Goal: Task Accomplishment & Management: Manage account settings

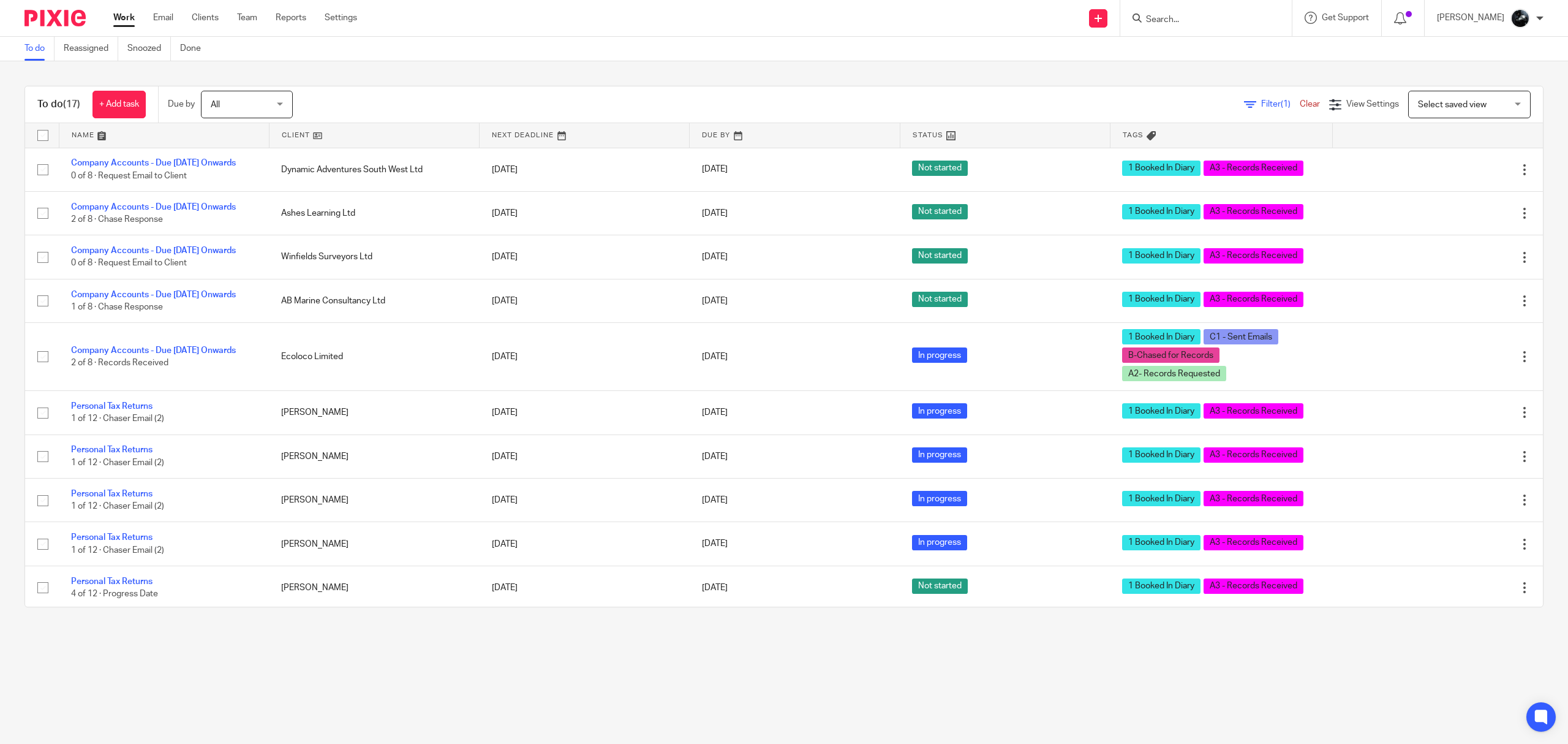
scroll to position [348, 0]
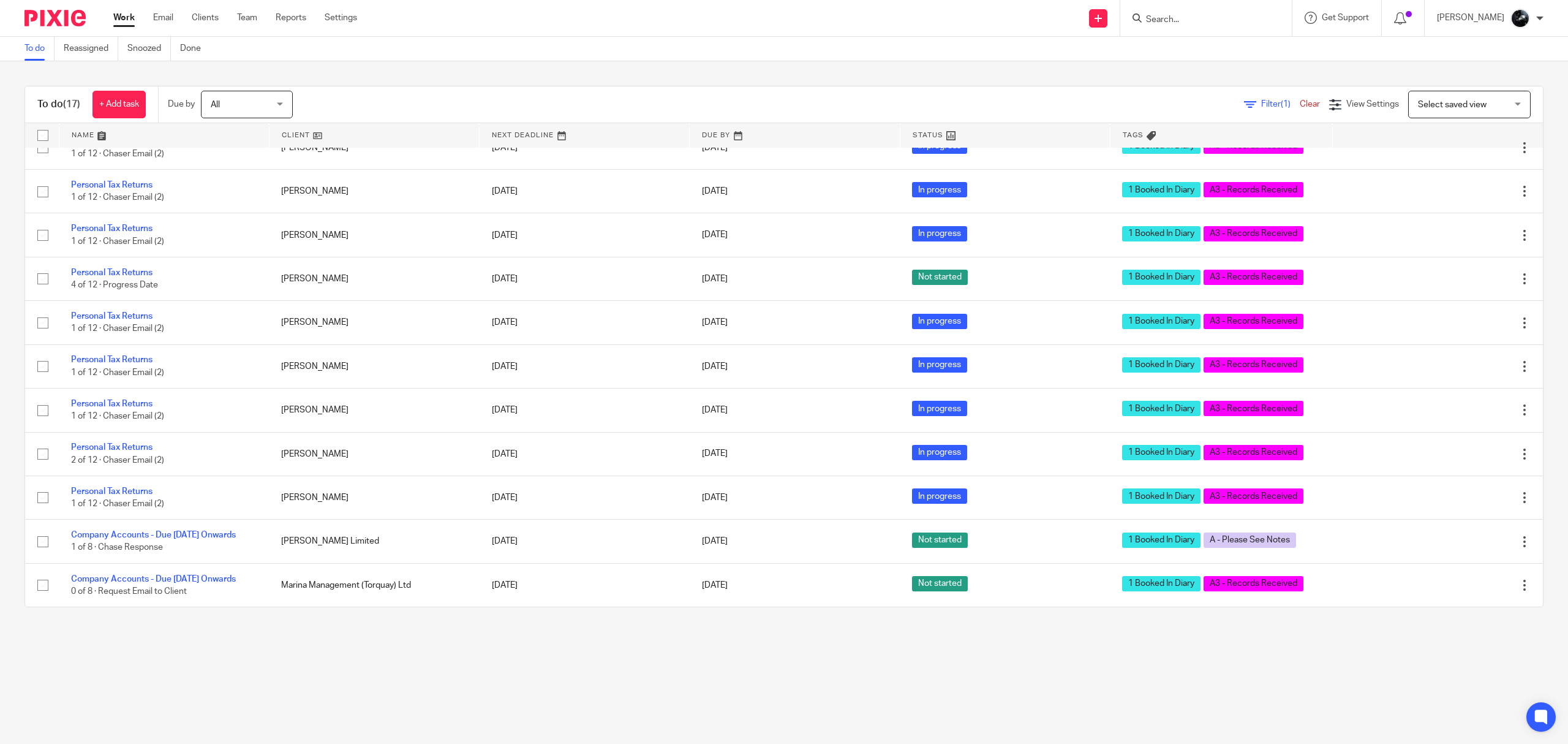
click at [1229, 27] on div at bounding box center [1206, 18] width 171 height 36
click at [1231, 26] on div at bounding box center [1206, 18] width 171 height 36
click at [1256, 3] on div at bounding box center [1206, 18] width 171 height 36
click at [1208, 21] on input "Search" at bounding box center [1200, 21] width 111 height 11
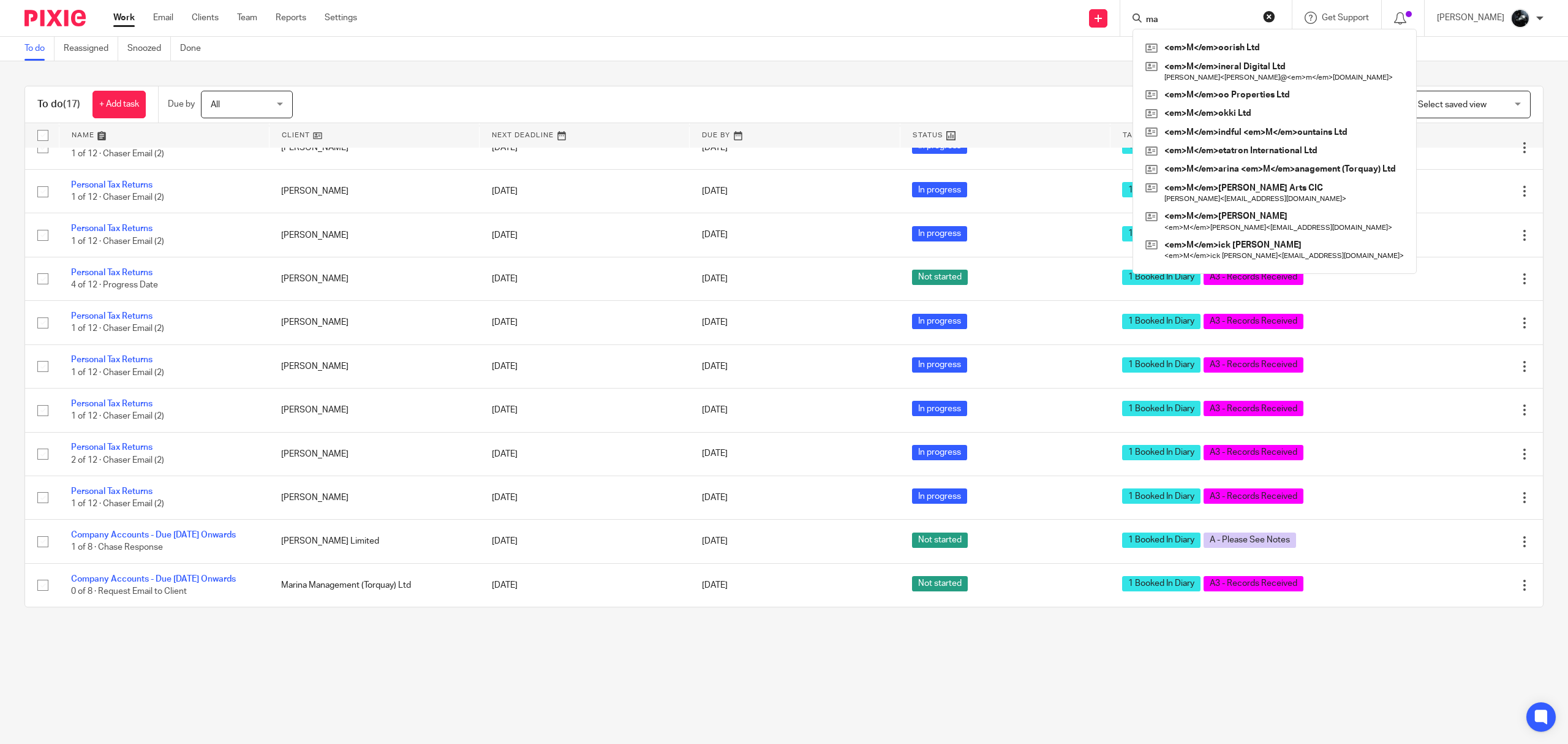
type input "may"
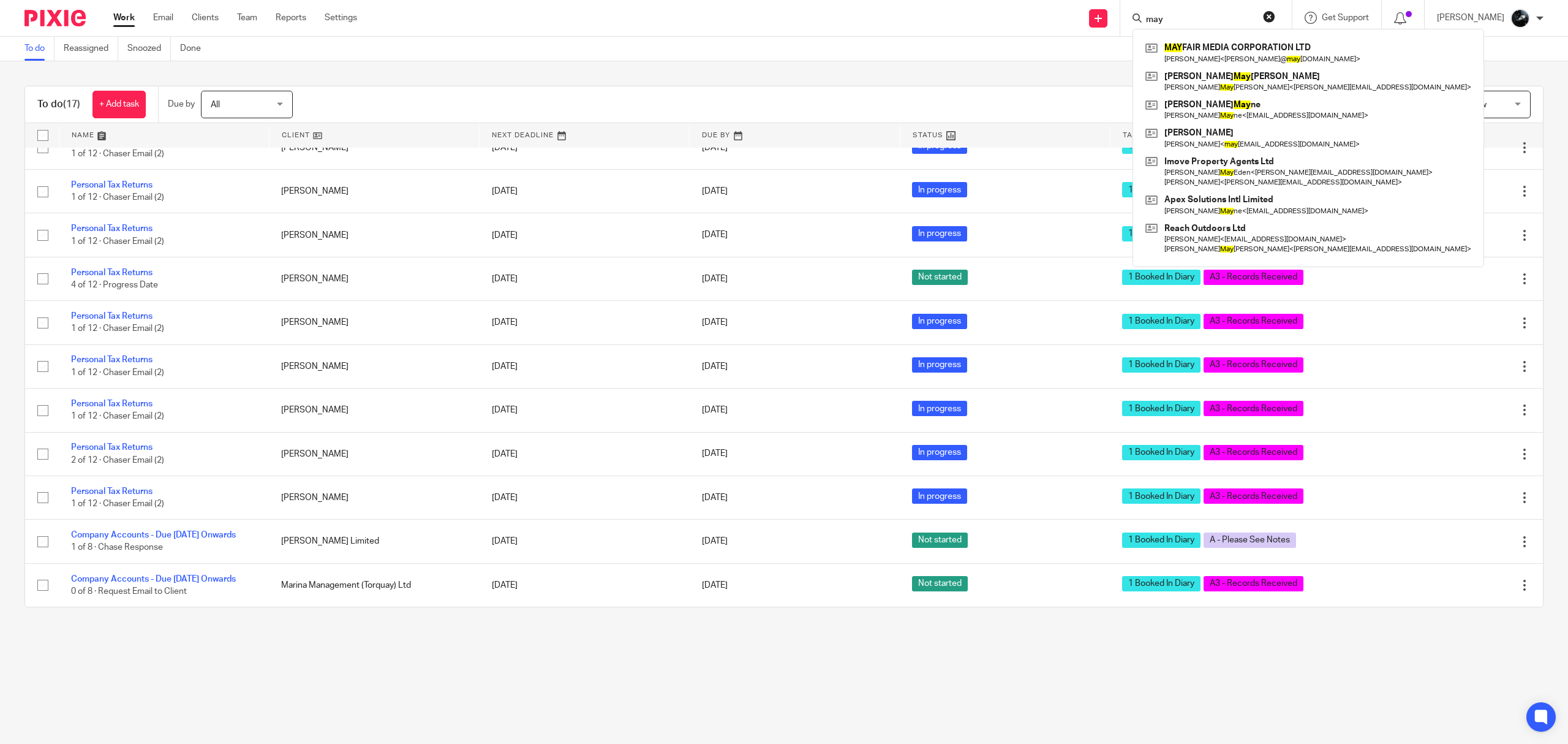
drag, startPoint x: 1209, startPoint y: 25, endPoint x: 1121, endPoint y: 1, distance: 91.2
click at [1121, 1] on div "Send new email Create task Add client may MAY FAIR MEDIA CORPORATION LTD Tobias…" at bounding box center [972, 18] width 1193 height 36
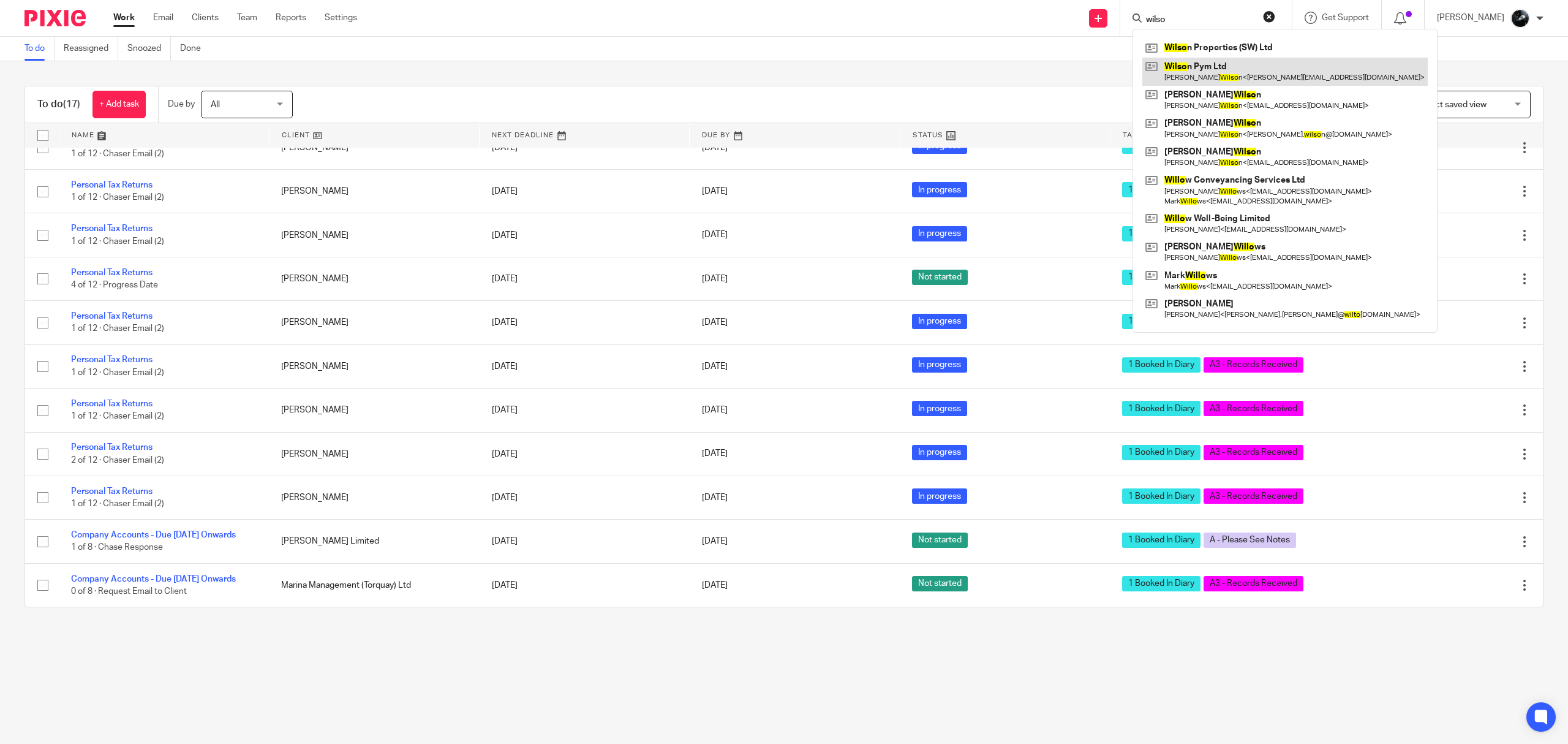
type input "wilso"
click at [1254, 69] on link at bounding box center [1286, 72] width 286 height 28
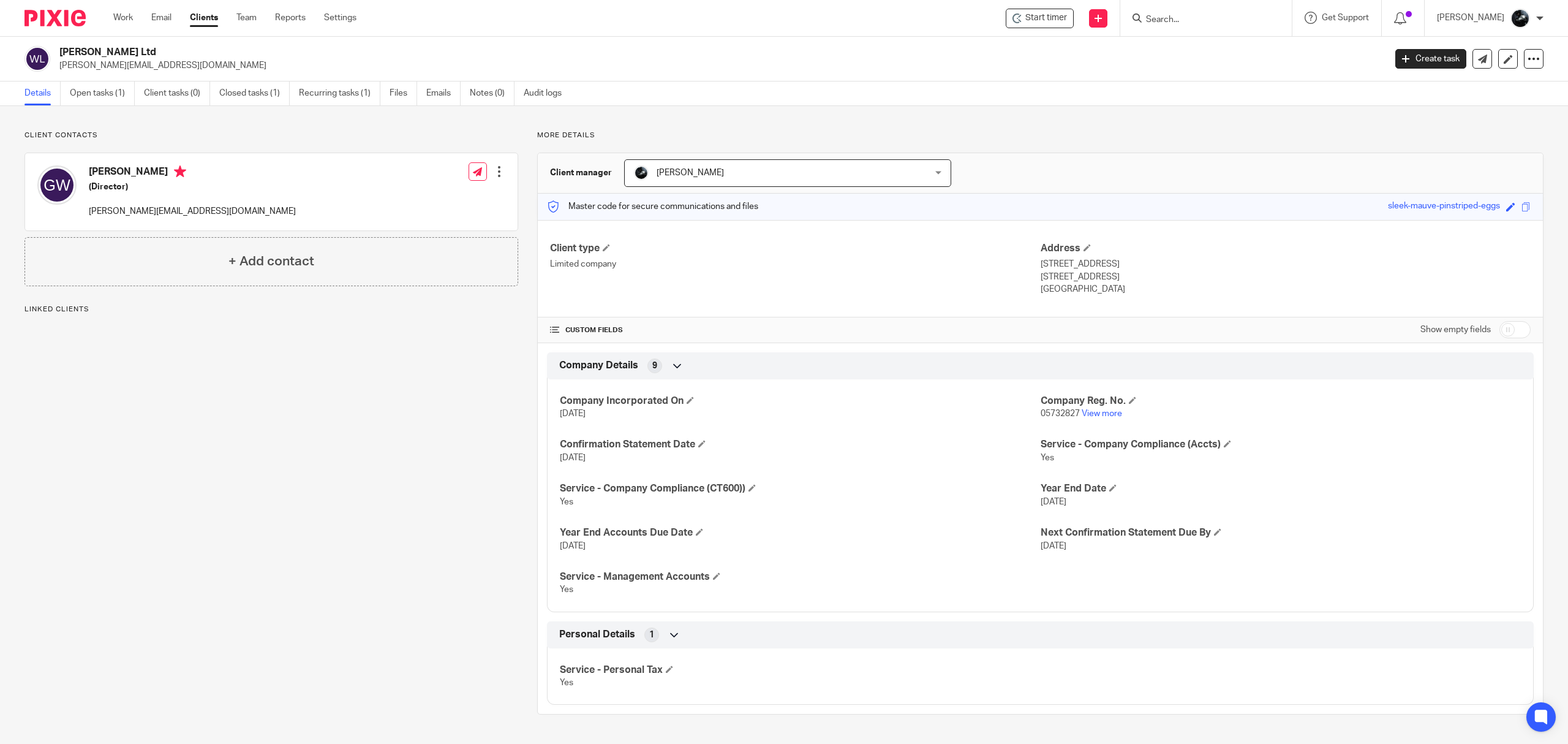
click at [97, 91] on link "Open tasks (1)" at bounding box center [102, 93] width 65 height 24
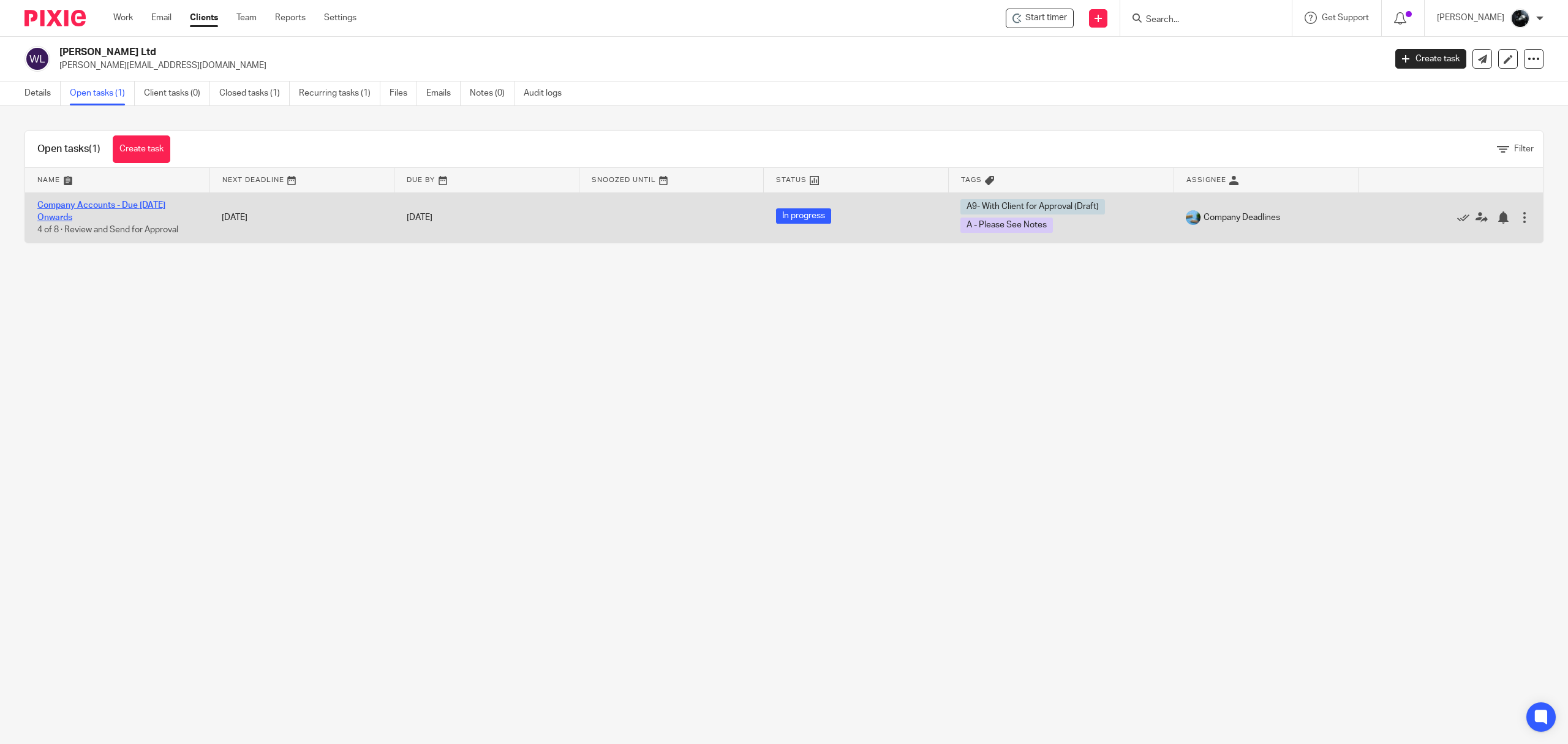
click at [157, 208] on link "Company Accounts - Due [DATE] Onwards" at bounding box center [100, 211] width 128 height 21
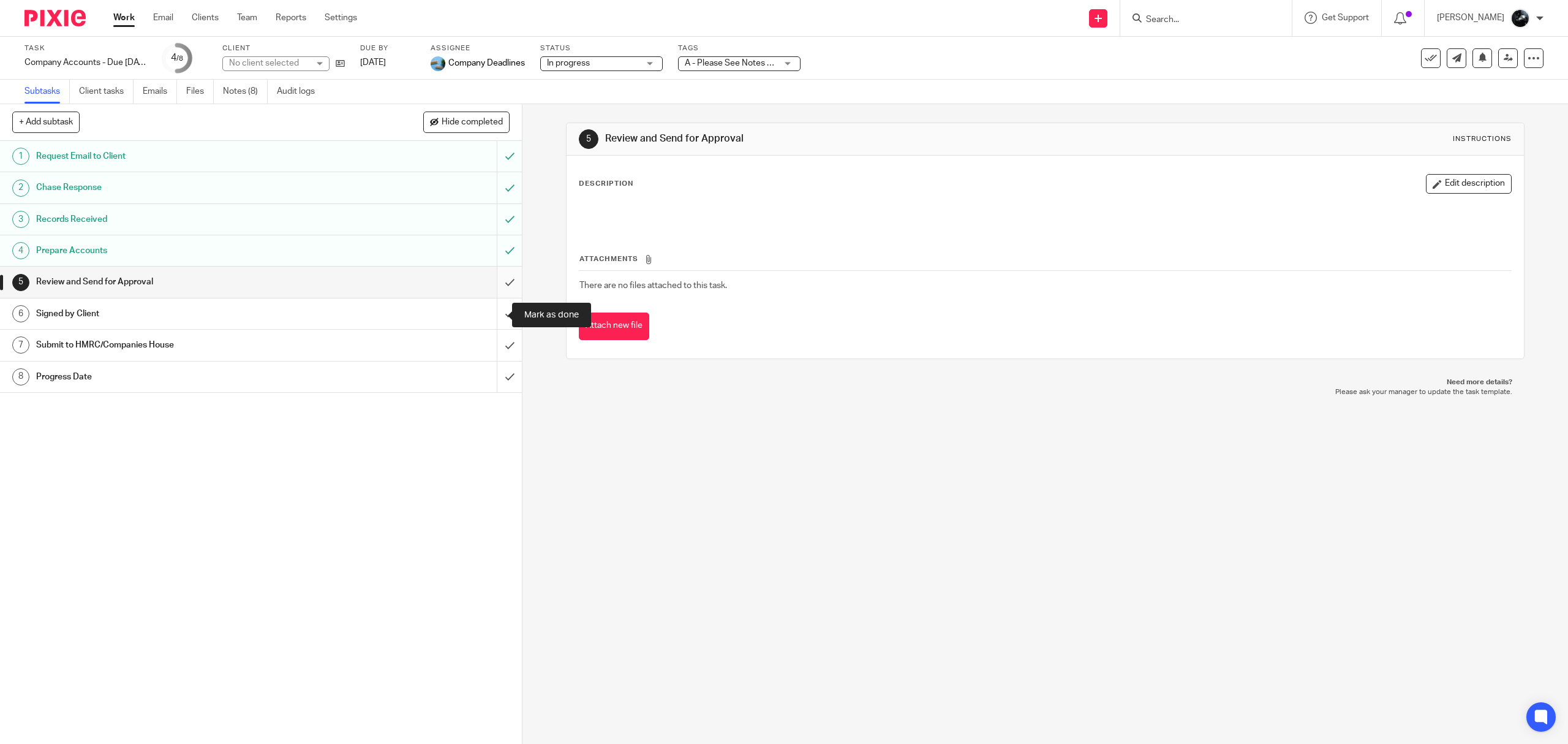
click at [491, 315] on input "submit" at bounding box center [261, 313] width 522 height 30
click at [489, 288] on input "submit" at bounding box center [261, 282] width 522 height 30
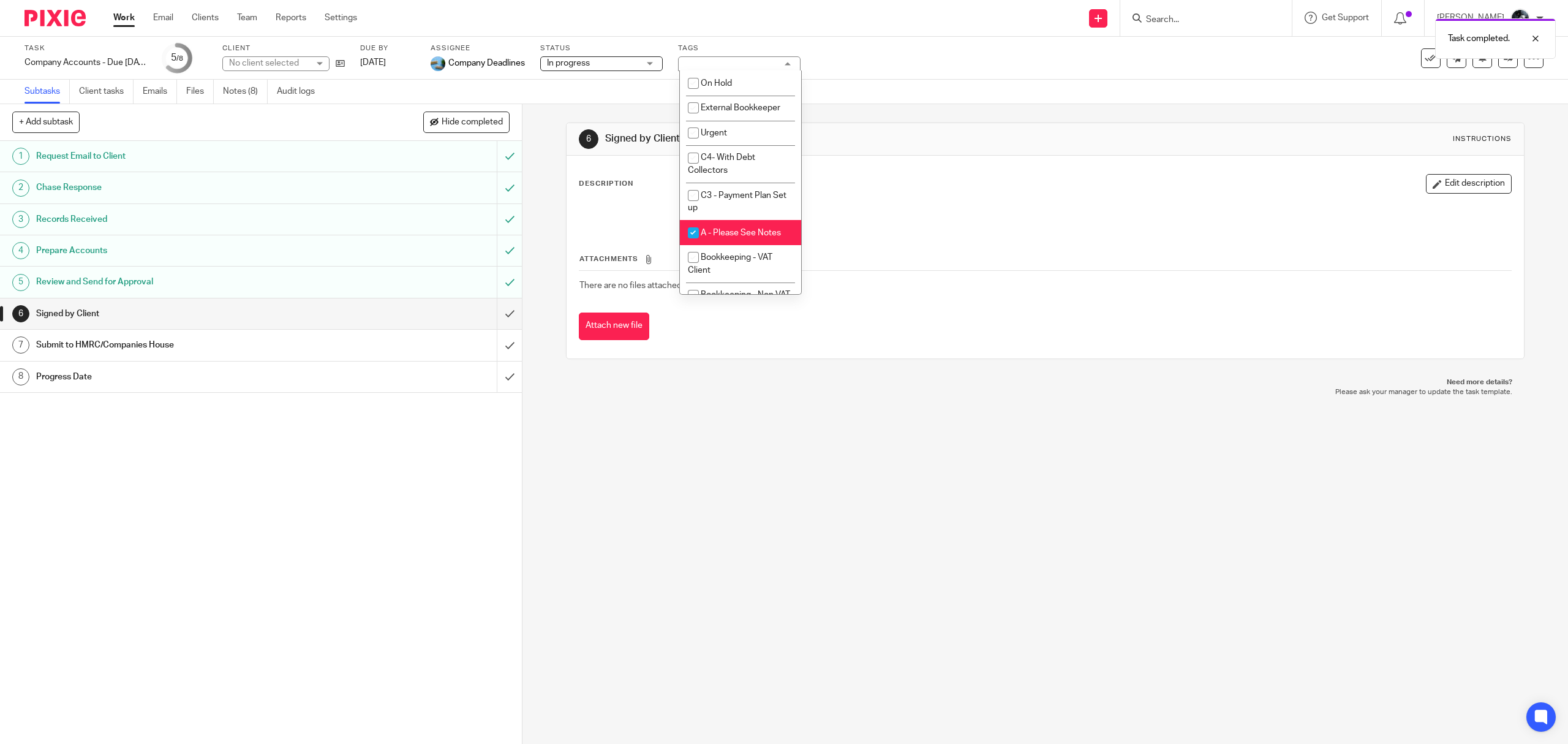
click at [726, 232] on span "A - Please See Notes" at bounding box center [741, 233] width 80 height 9
checkbox input "false"
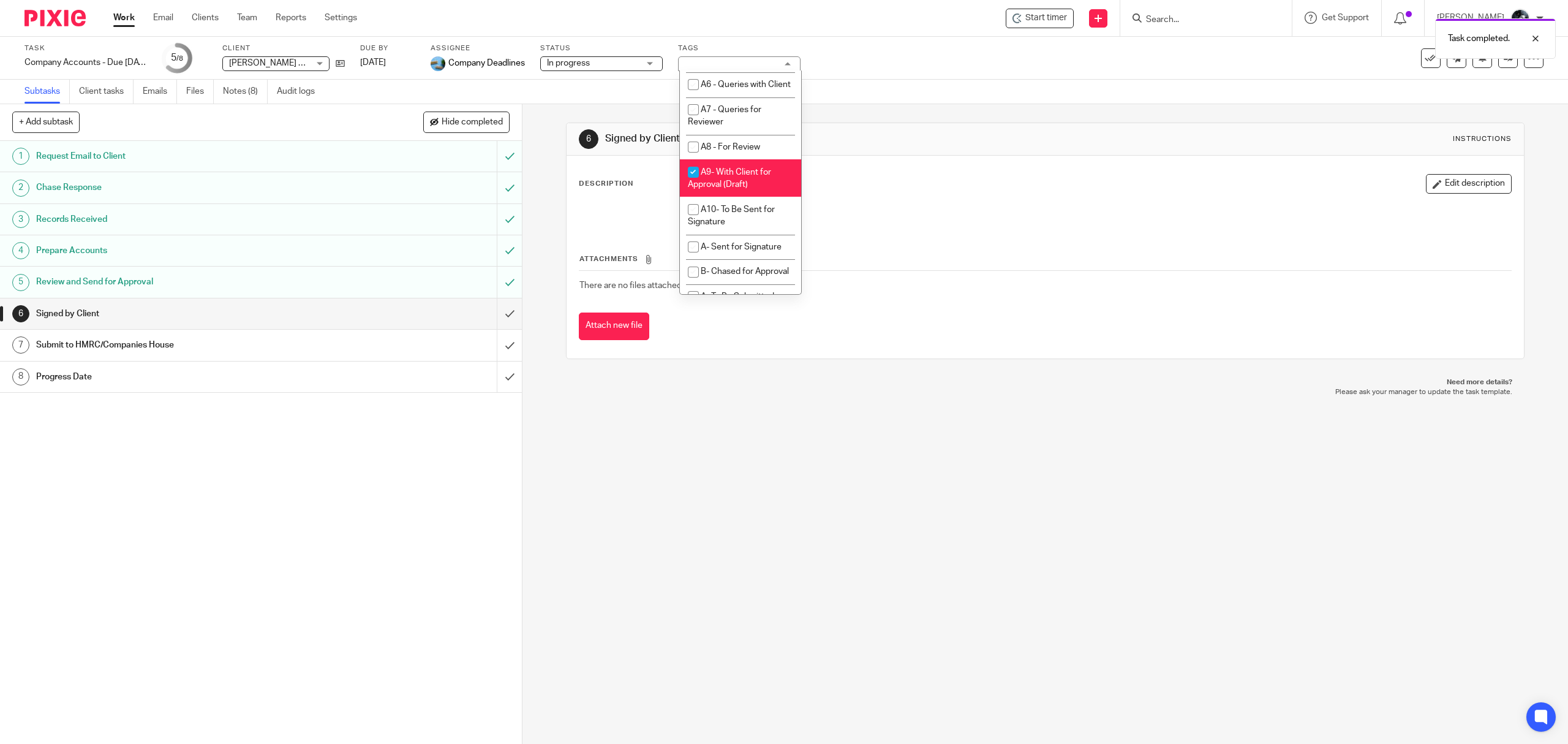
click at [719, 189] on span "A9- With Client for Approval (Draft)" at bounding box center [730, 178] width 83 height 22
checkbox input "false"
click at [753, 64] on li "A- To Be Submitted" at bounding box center [741, 51] width 121 height 26
checkbox input "true"
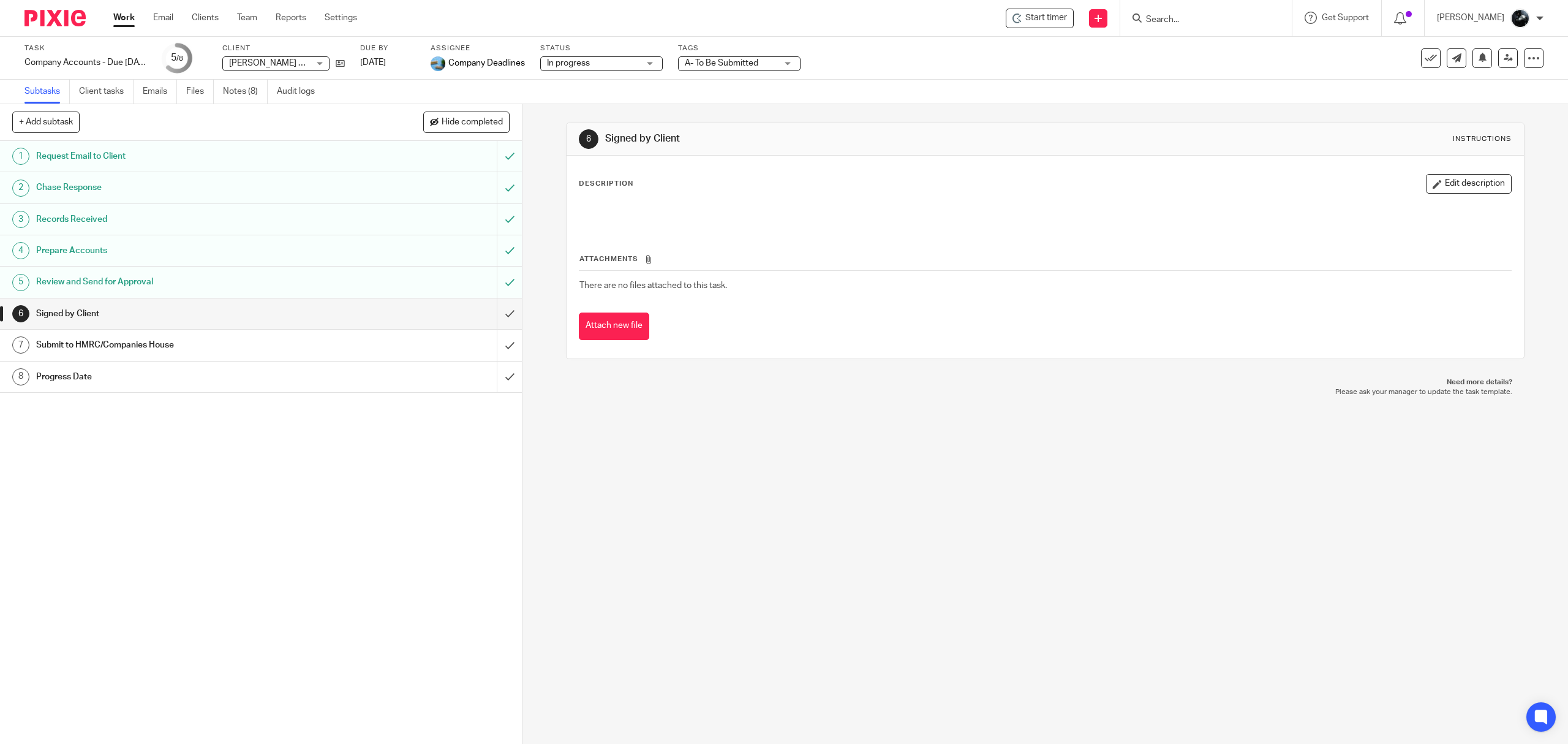
click at [1497, 71] on div "Task Company Accounts - Due 1st May 2023 Onwards Save Company Accounts - Due 1s…" at bounding box center [784, 58] width 1520 height 29
click at [1499, 66] on link at bounding box center [1508, 58] width 20 height 20
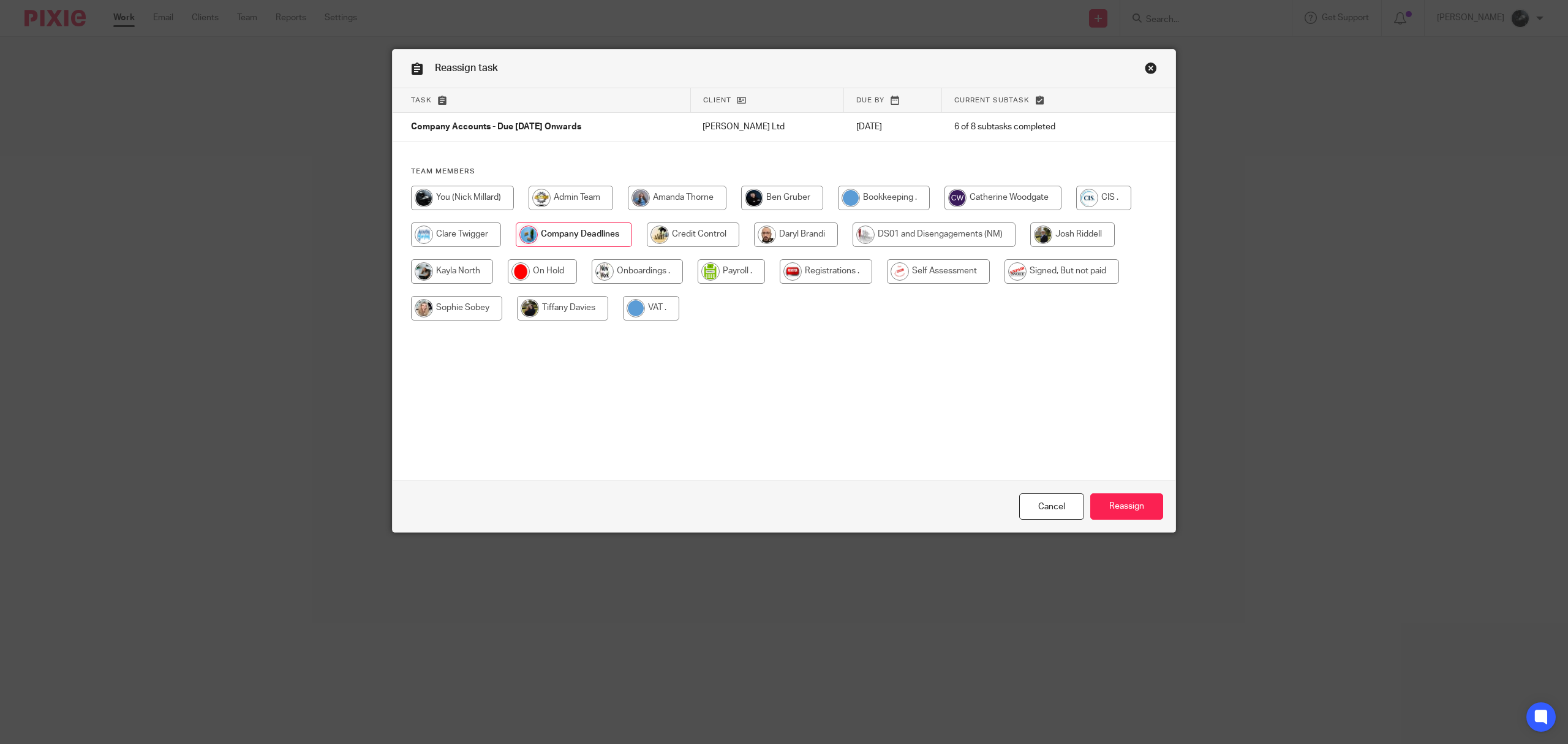
click at [1063, 271] on input "radio" at bounding box center [1062, 272] width 115 height 25
radio input "true"
click at [1120, 505] on input "Reassign" at bounding box center [1126, 506] width 73 height 27
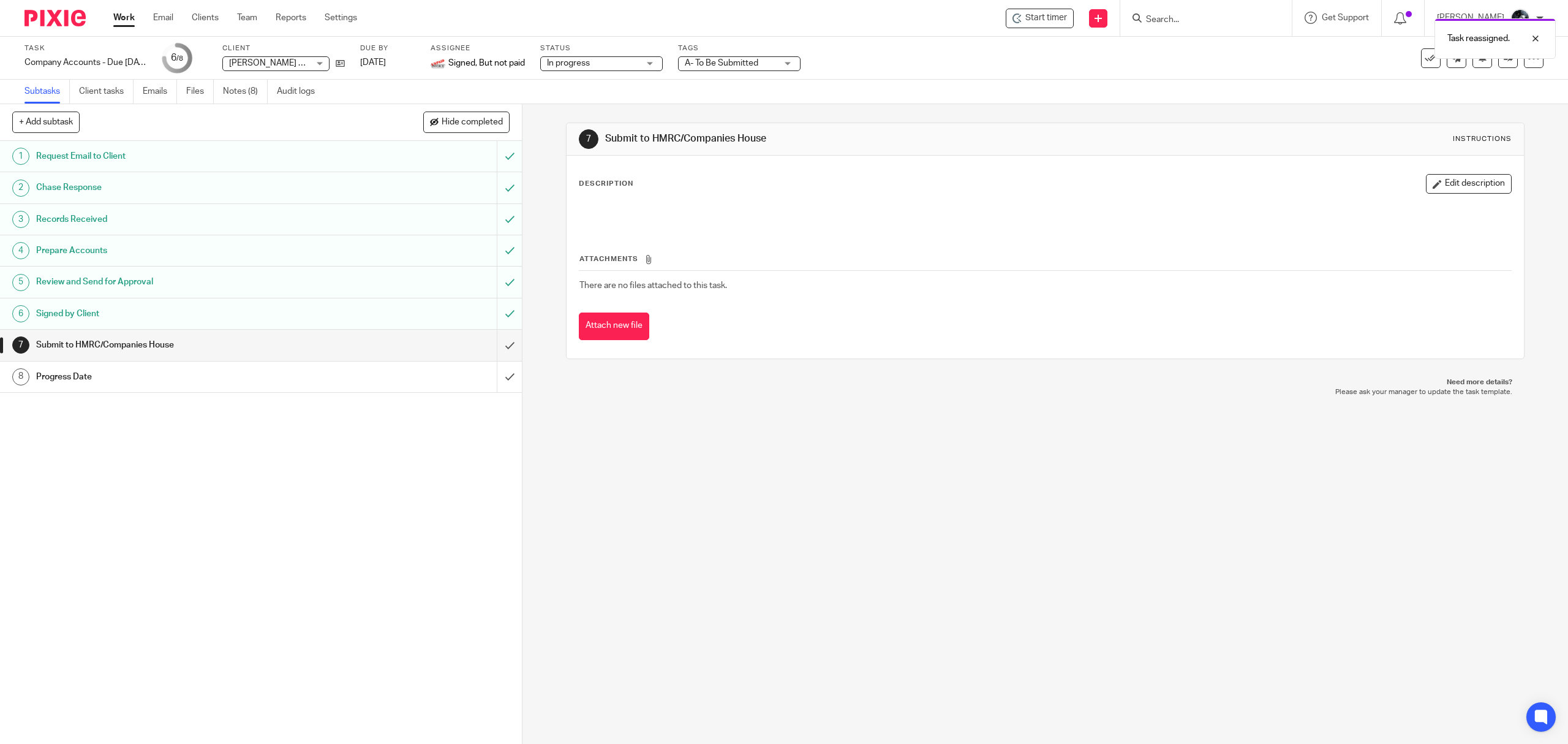
click at [57, 22] on img at bounding box center [55, 17] width 62 height 16
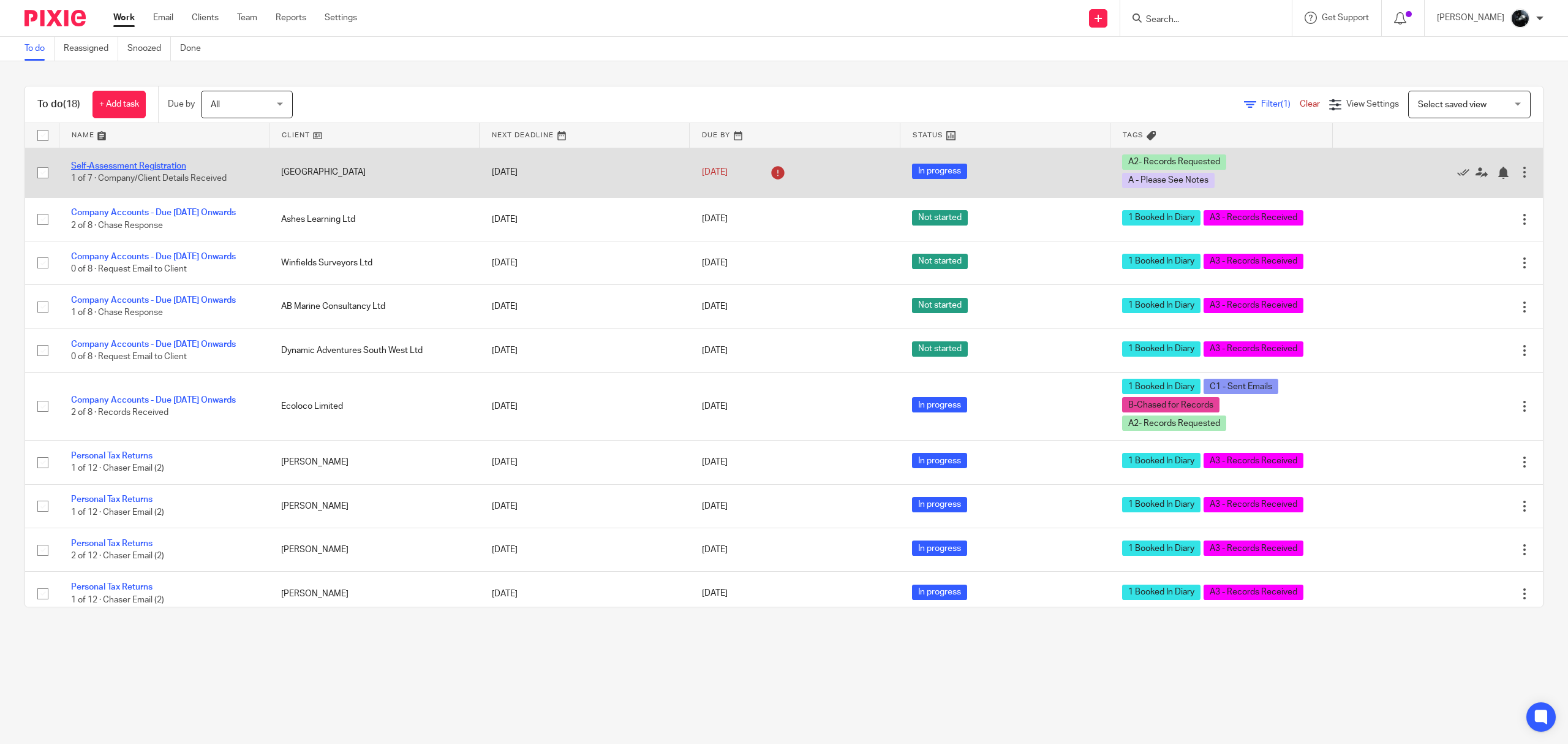
click at [130, 163] on link "Self-Assessment Registration" at bounding box center [129, 166] width 115 height 9
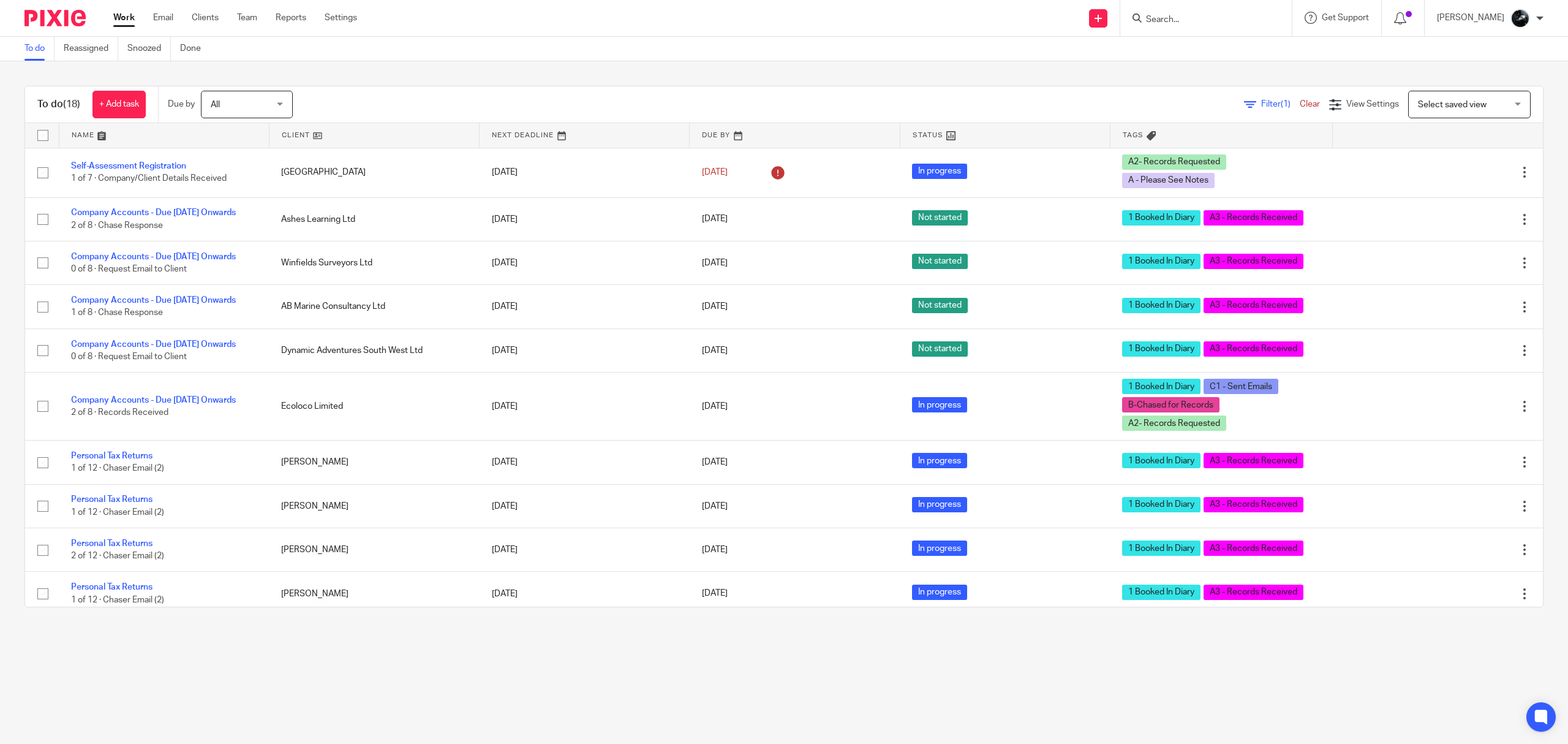
click at [1217, 6] on div at bounding box center [1206, 18] width 171 height 36
click at [1245, 20] on input "Search" at bounding box center [1200, 21] width 111 height 11
click at [1252, 18] on input "Search" at bounding box center [1200, 21] width 111 height 11
type input "spald"
click at [1239, 69] on link at bounding box center [1299, 58] width 312 height 38
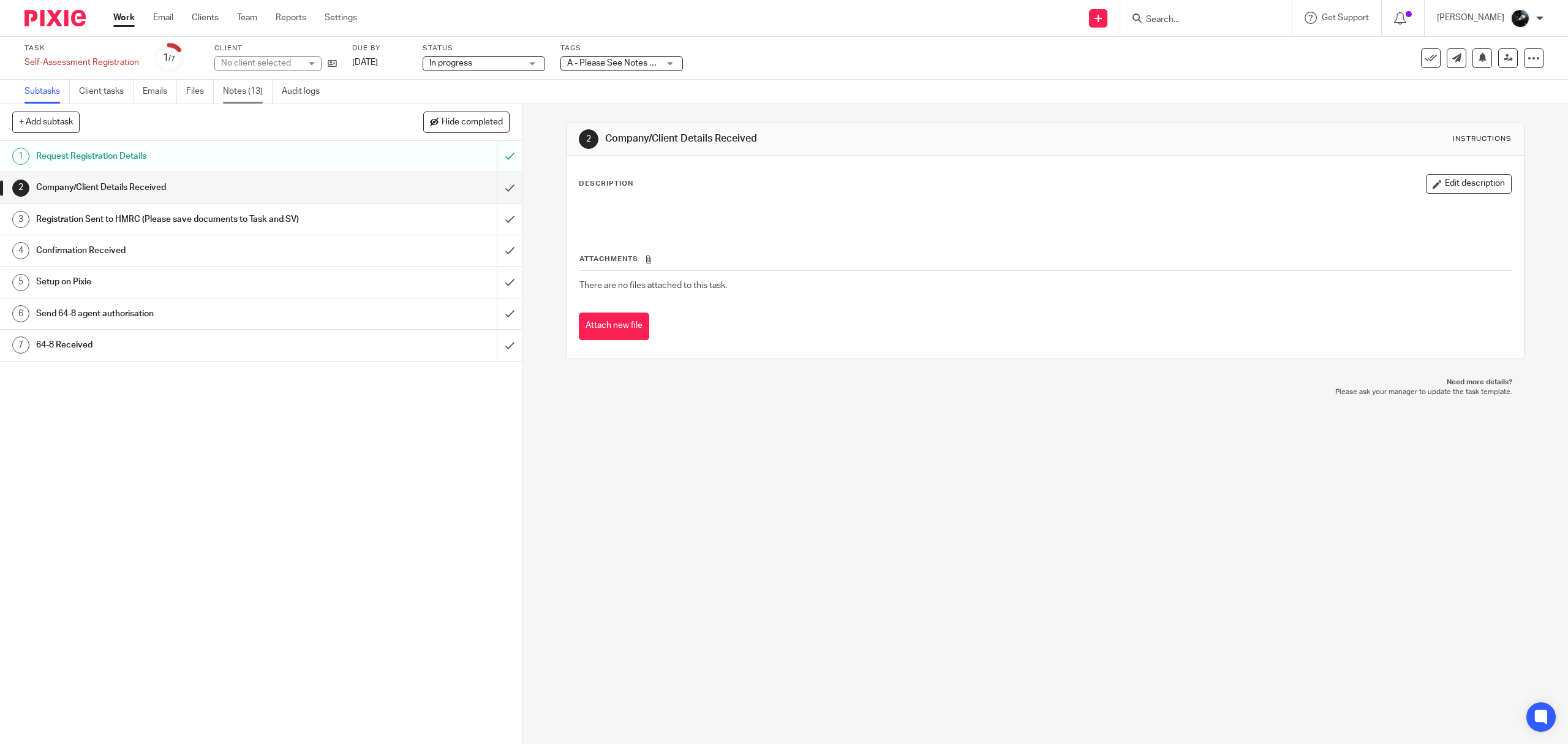
click at [262, 92] on link "Notes (13)" at bounding box center [248, 91] width 49 height 24
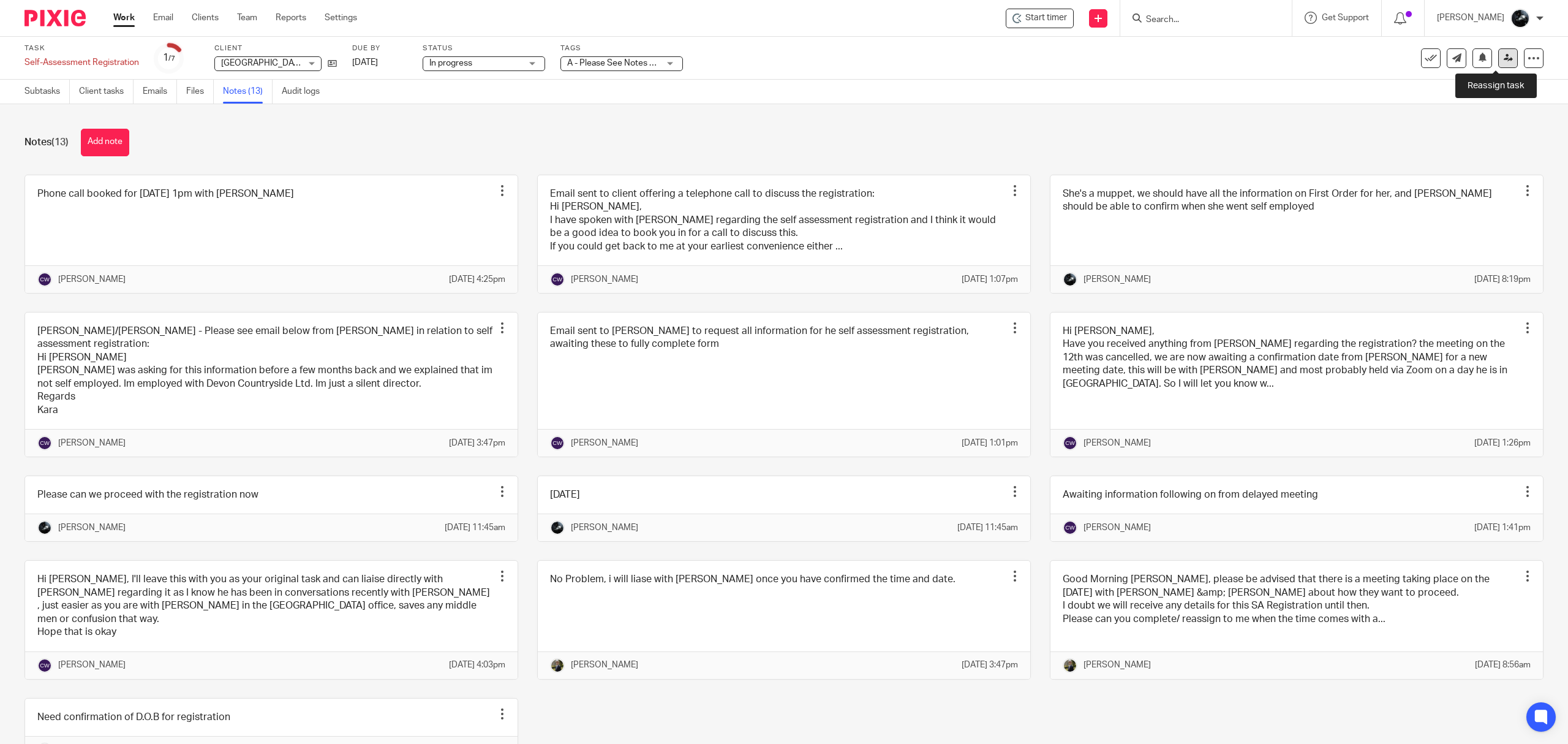
click at [1505, 62] on icon at bounding box center [1509, 58] width 9 height 9
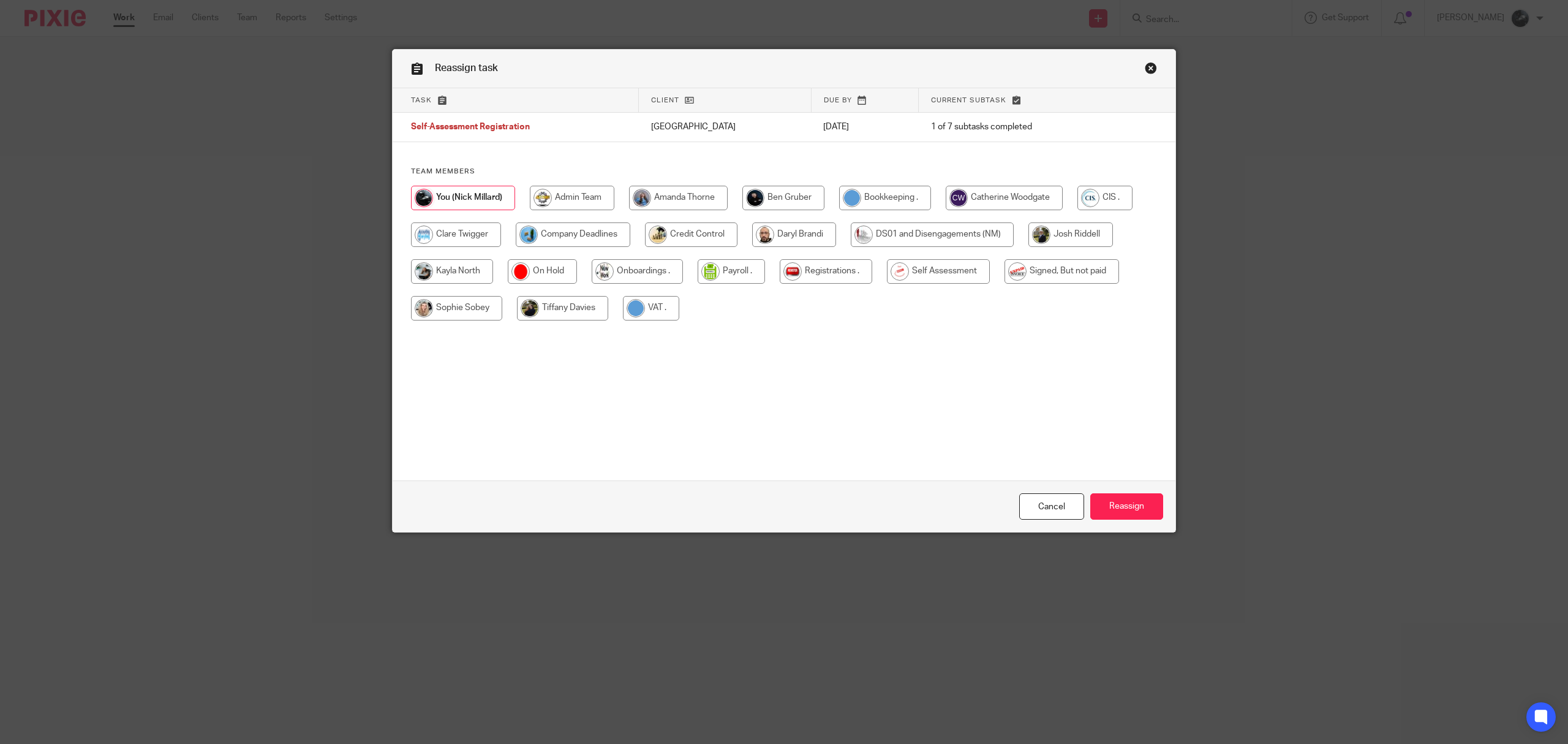
click at [839, 265] on input "radio" at bounding box center [826, 272] width 93 height 25
radio input "true"
drag, startPoint x: 1123, startPoint y: 506, endPoint x: 1098, endPoint y: 453, distance: 58.6
click at [1125, 506] on input "Reassign" at bounding box center [1126, 506] width 73 height 27
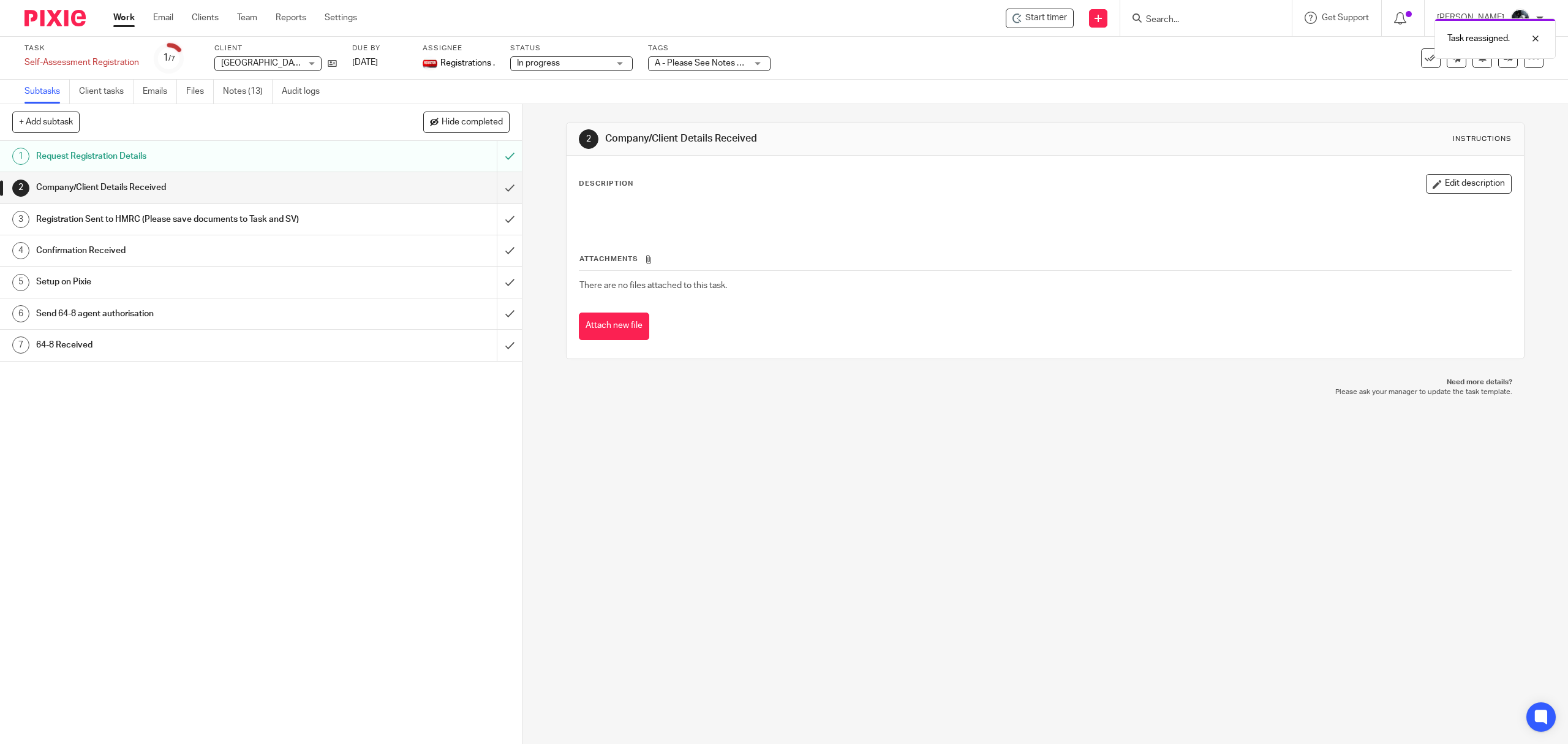
click at [1199, 20] on div "Task reassigned." at bounding box center [1171, 35] width 772 height 46
click at [1248, 26] on div "Task reassigned." at bounding box center [1171, 35] width 772 height 46
click at [1251, 24] on div "Task reassigned." at bounding box center [1171, 35] width 772 height 46
click at [1241, 26] on input "Search" at bounding box center [1200, 21] width 111 height 11
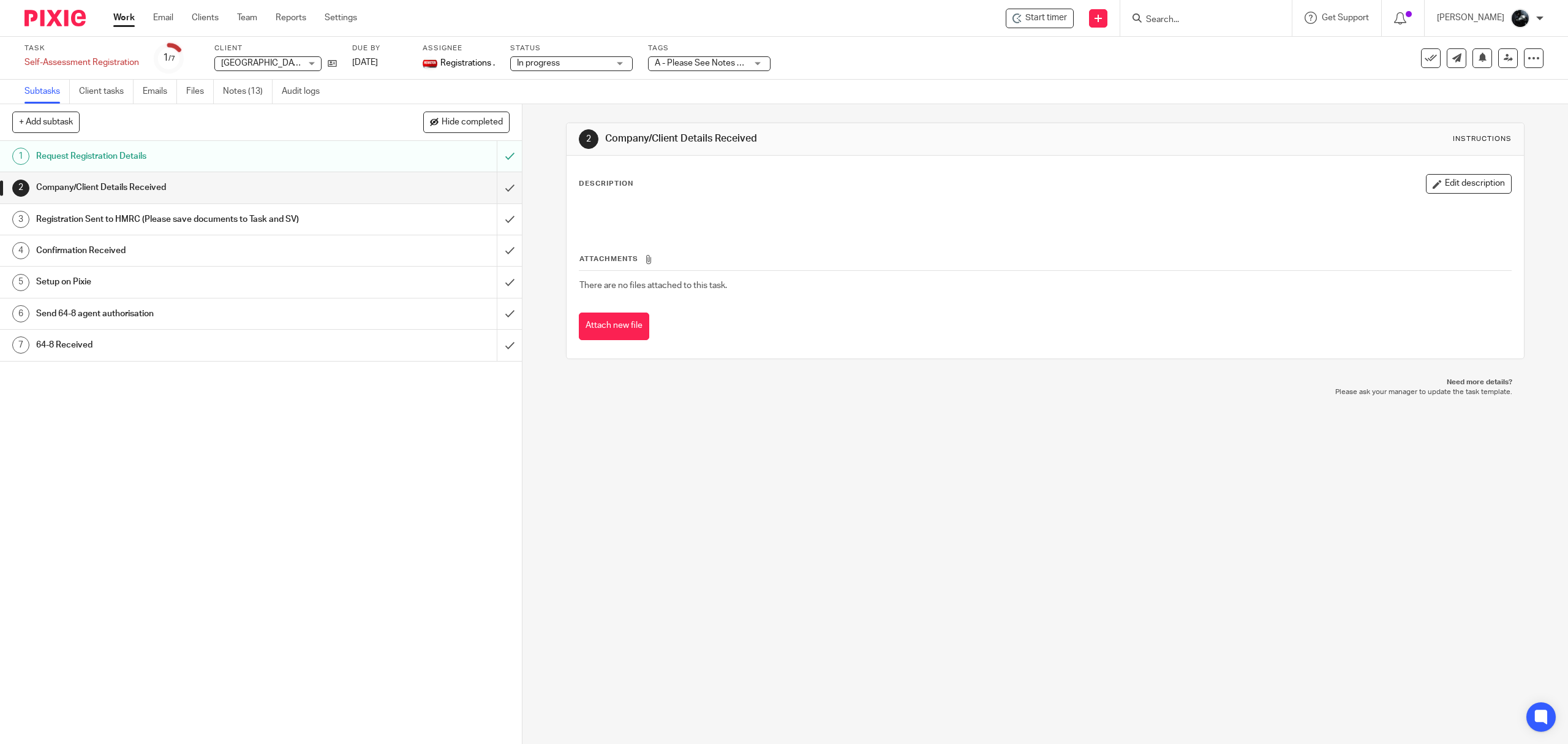
click at [1243, 22] on input "Search" at bounding box center [1200, 21] width 111 height 11
type input "vap"
drag, startPoint x: 1248, startPoint y: 42, endPoint x: 1210, endPoint y: 26, distance: 41.2
click at [1249, 42] on link at bounding box center [1246, 58] width 207 height 38
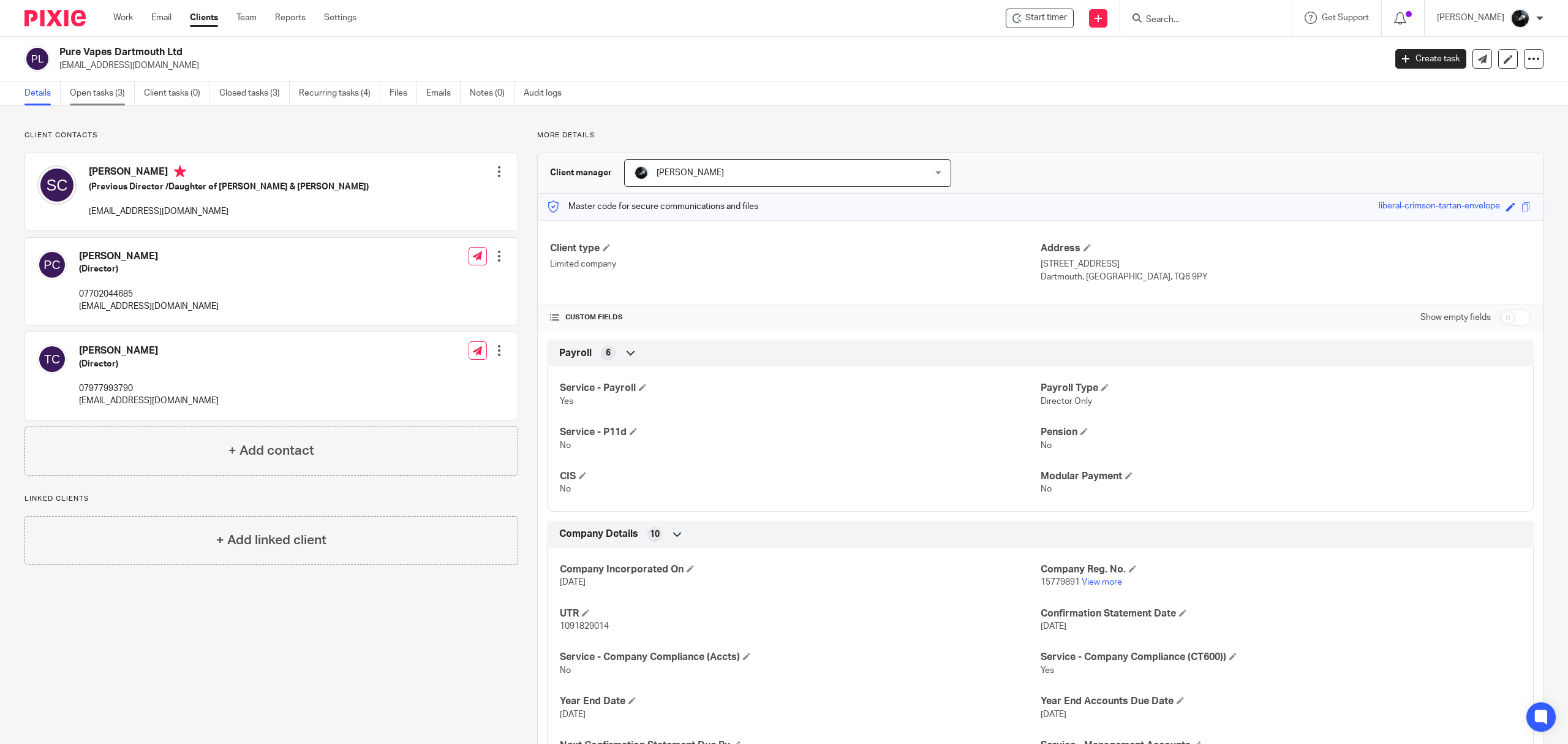
click at [109, 103] on link "Open tasks (3)" at bounding box center [102, 93] width 65 height 24
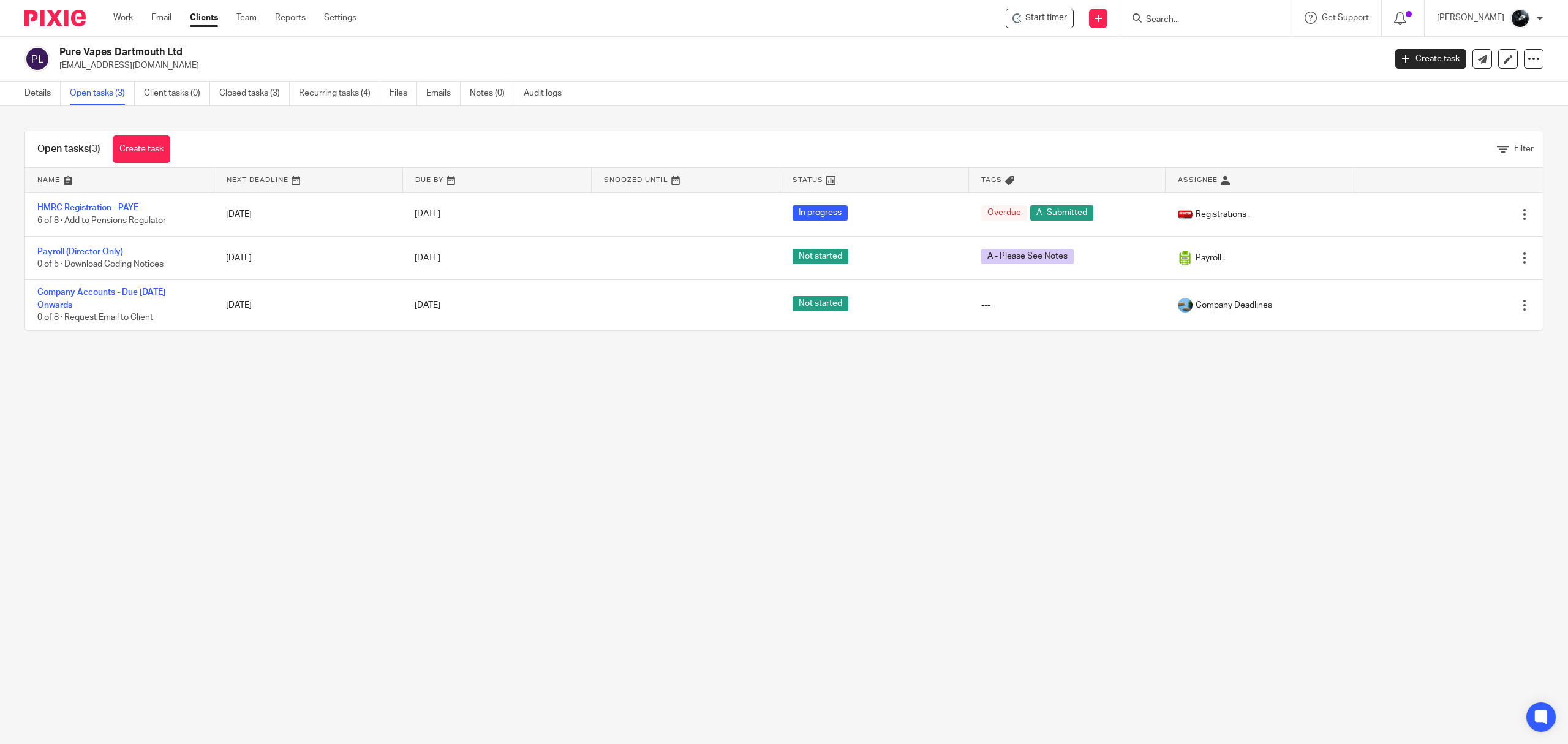
click at [20, 100] on div "Details Open tasks (3) Client tasks (0) Closed tasks (3) Recurring tasks (4) Fi…" at bounding box center [296, 93] width 592 height 24
click at [26, 98] on link "Details" at bounding box center [43, 93] width 36 height 24
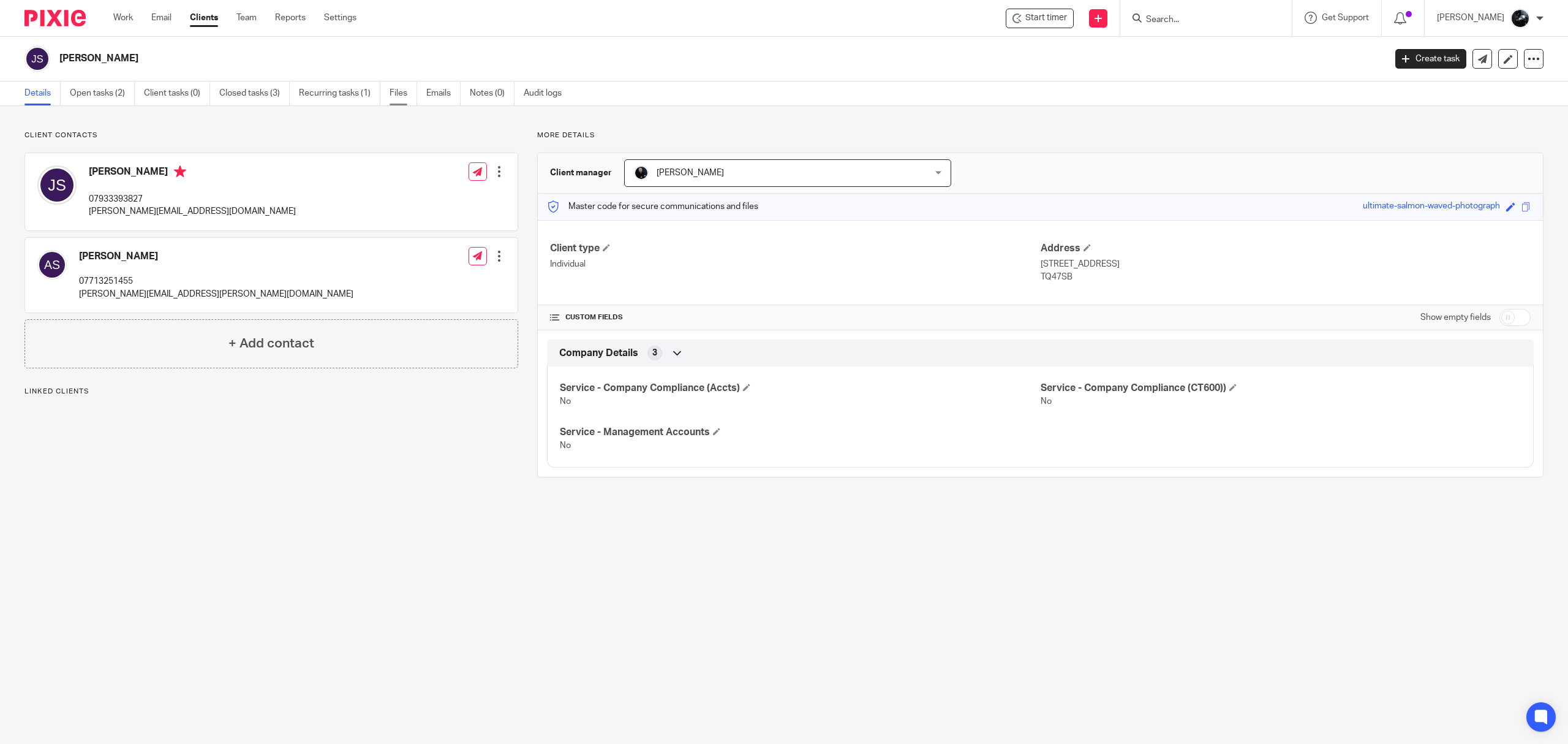
click at [405, 103] on link "Files" at bounding box center [403, 93] width 27 height 24
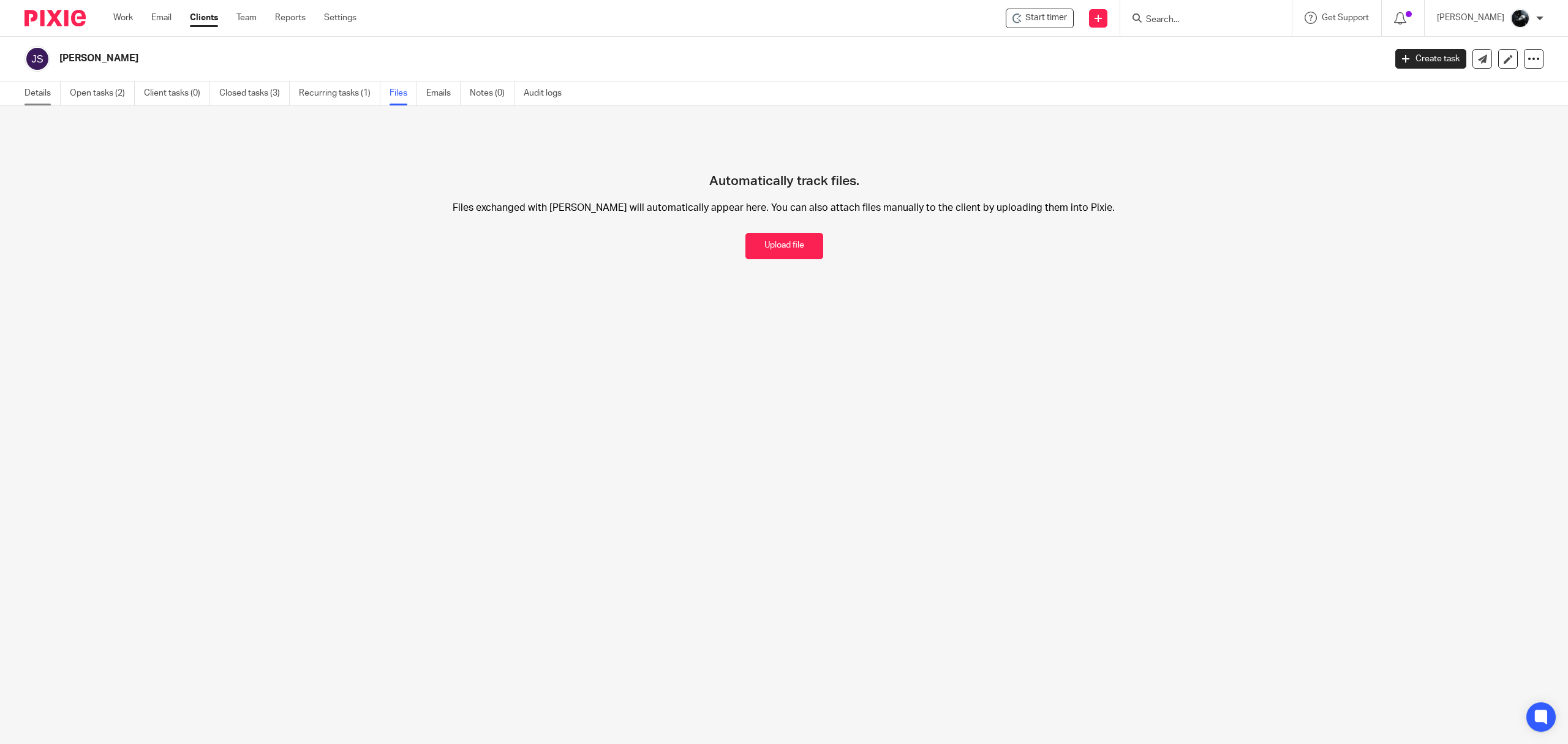
click at [40, 94] on link "Details" at bounding box center [43, 93] width 36 height 24
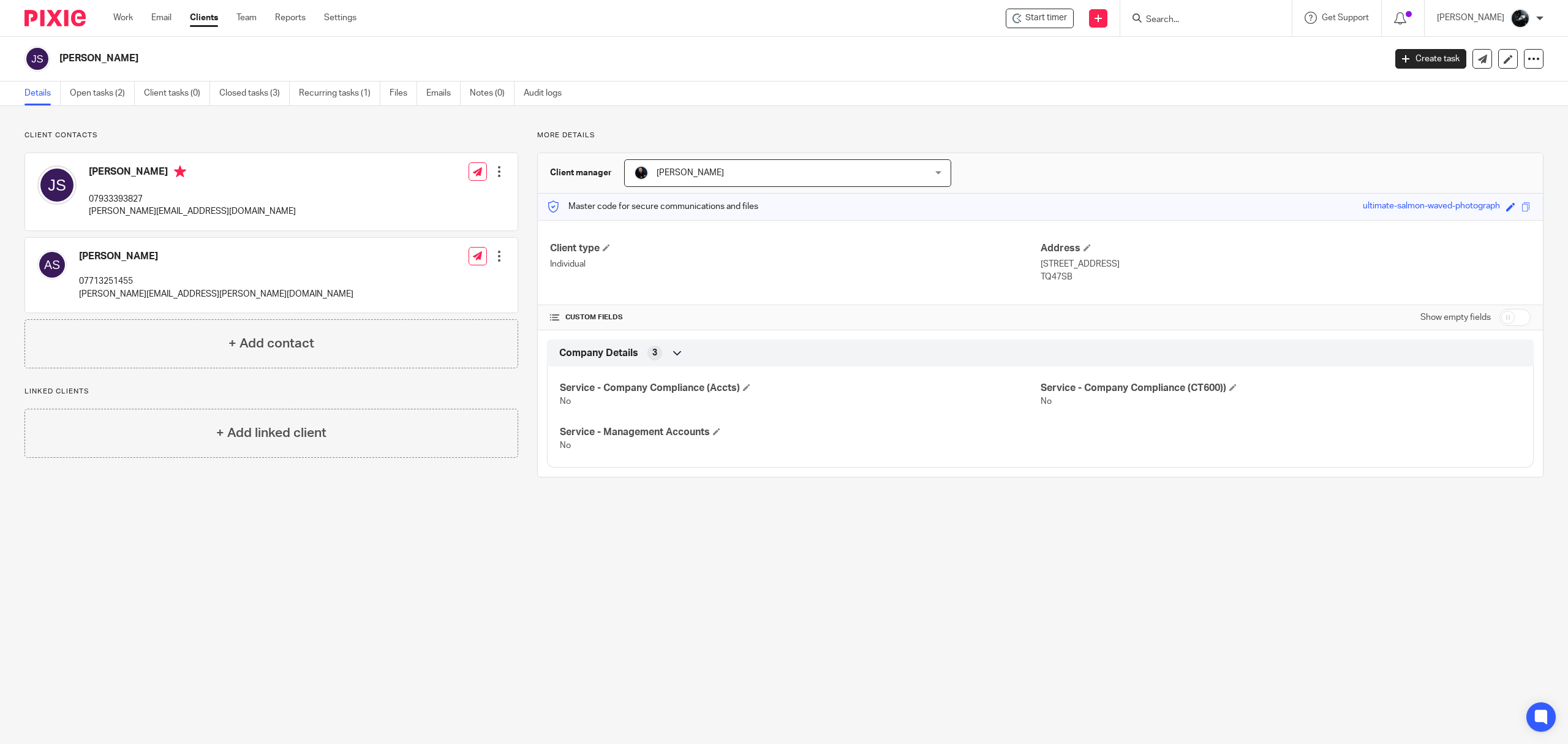
click at [79, 13] on img at bounding box center [55, 17] width 62 height 16
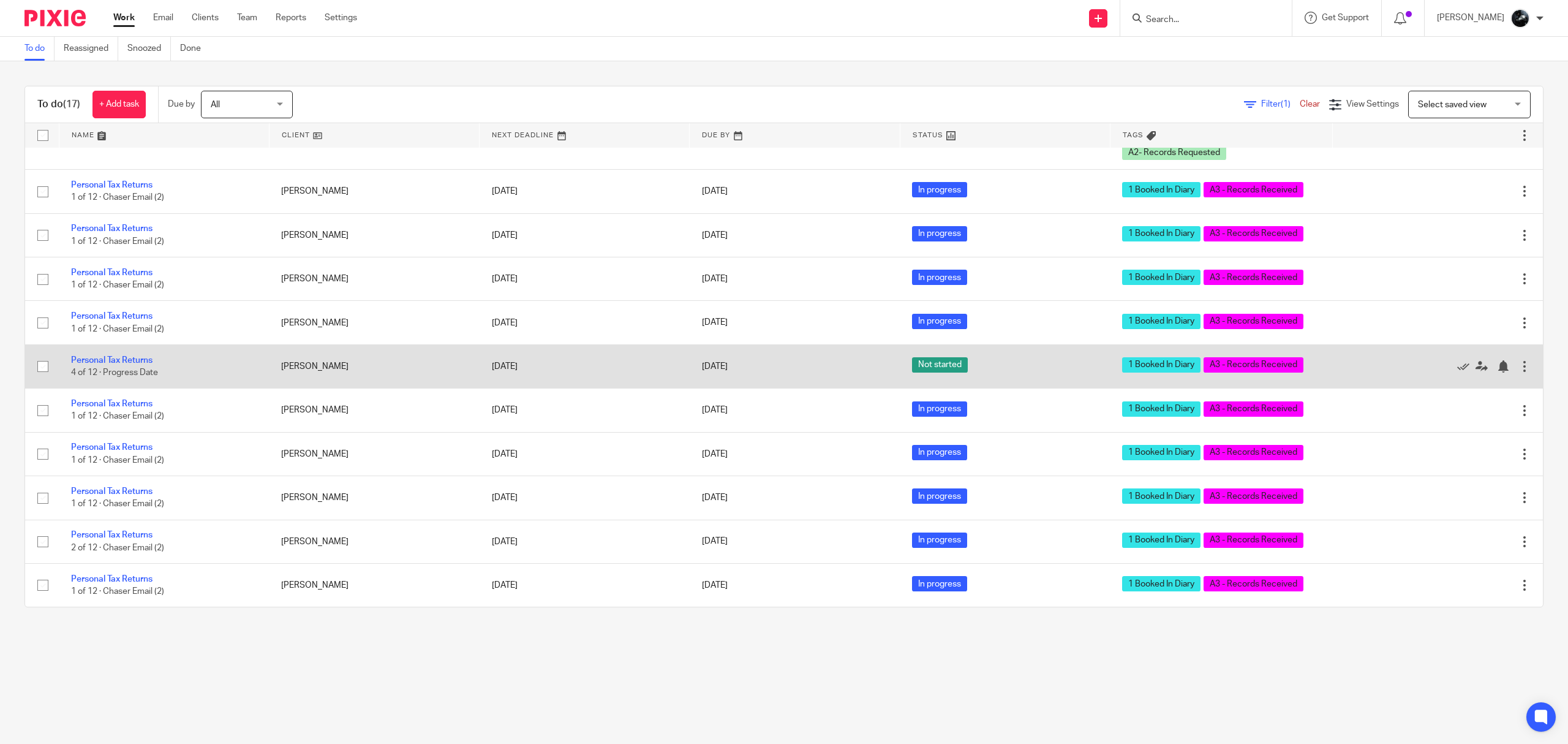
scroll to position [354, 0]
